Goal: Navigation & Orientation: Find specific page/section

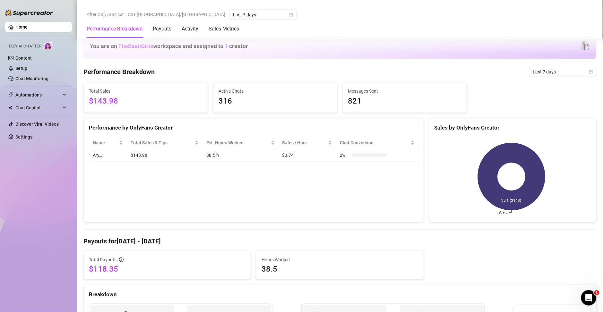
scroll to position [369, 0]
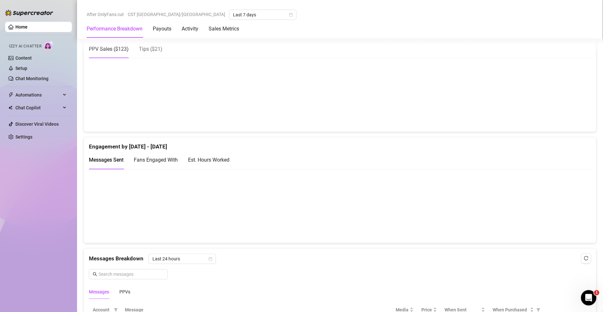
scroll to position [400, 0]
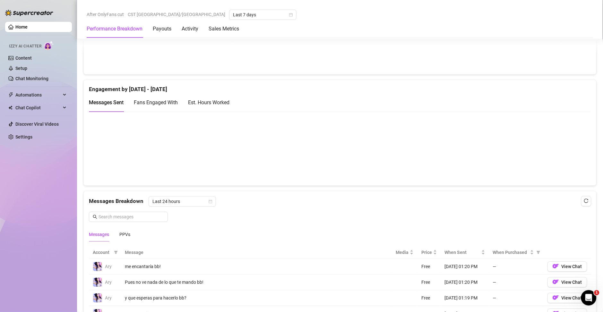
click at [220, 106] on div "Est. Hours Worked" at bounding box center [208, 102] width 41 height 8
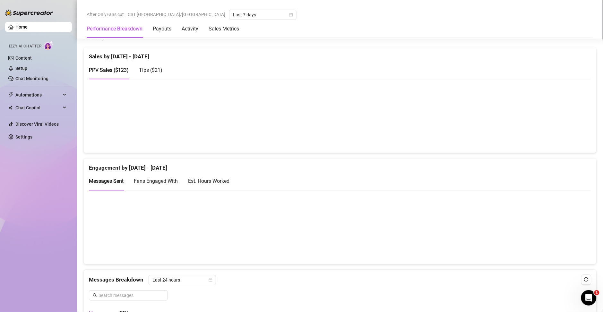
scroll to position [321, 0]
click at [199, 181] on div "Est. Hours Worked" at bounding box center [208, 182] width 41 height 8
